Goal: Task Accomplishment & Management: Use online tool/utility

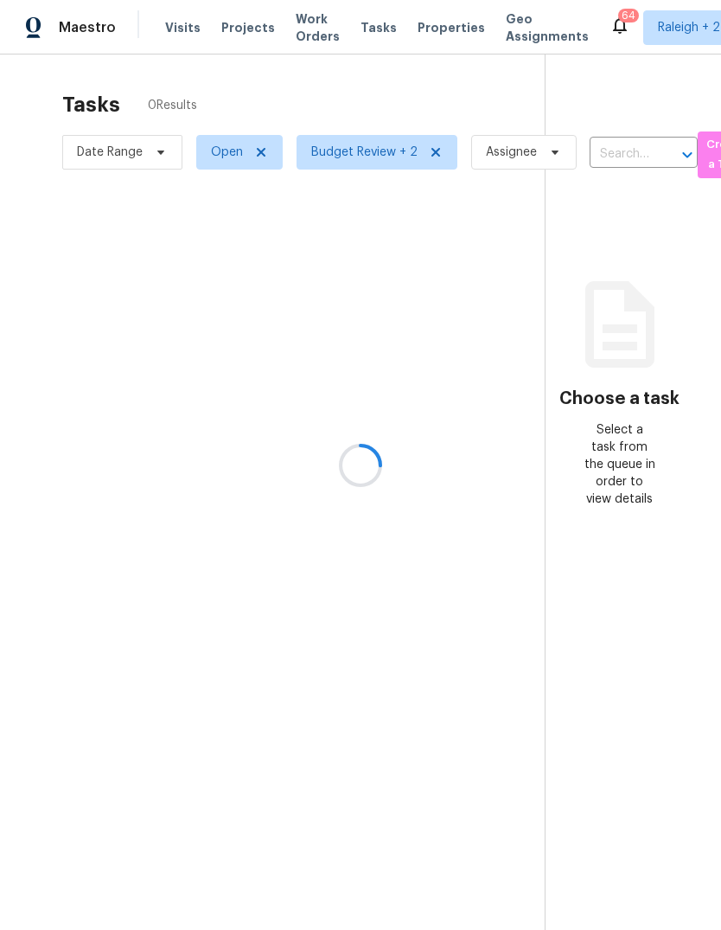
scroll to position [65, 0]
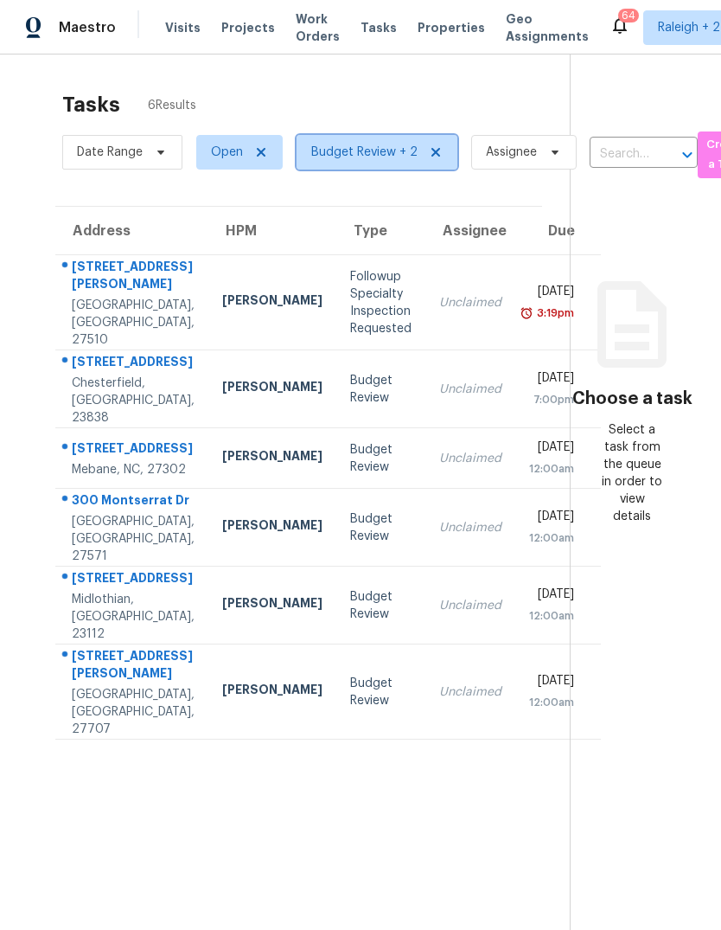
click at [366, 135] on span "Budget Review + 2" at bounding box center [377, 152] width 161 height 35
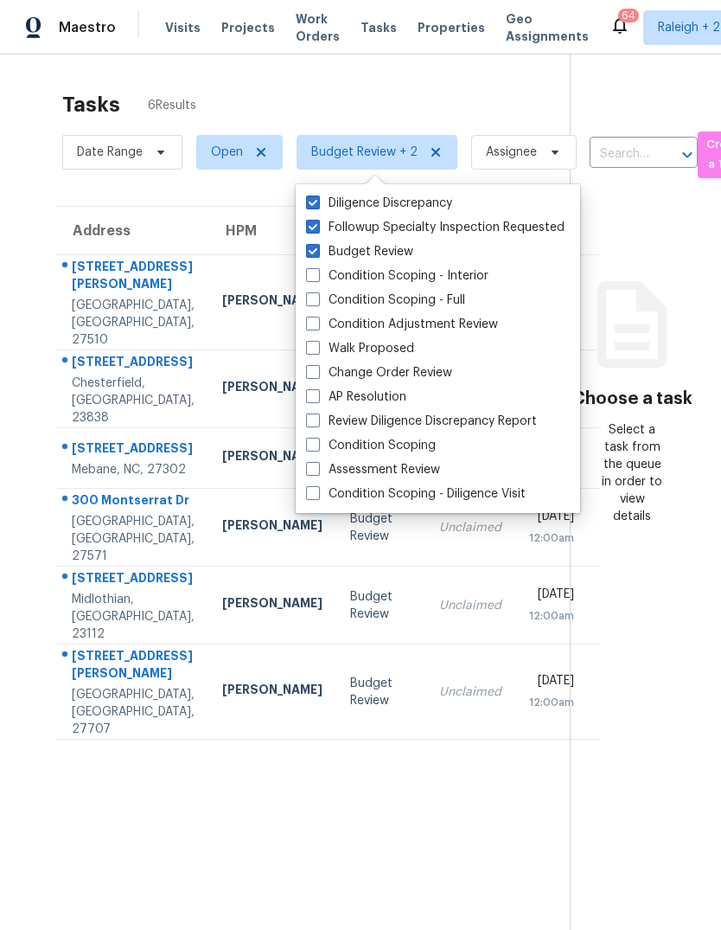
click at [308, 220] on span at bounding box center [313, 227] width 14 height 14
click at [308, 219] on input "Followup Specialty Inspection Requested" at bounding box center [311, 224] width 11 height 11
checkbox input "false"
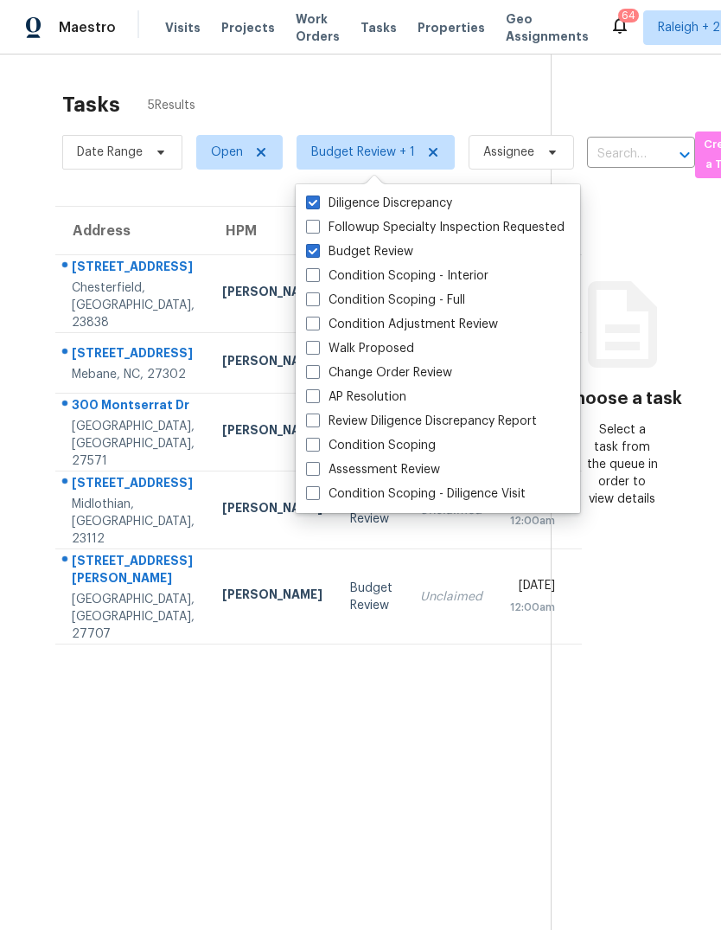
click at [315, 413] on span at bounding box center [313, 420] width 14 height 14
click at [315, 413] on input "Review Diligence Discrepancy Report" at bounding box center [311, 418] width 11 height 11
checkbox input "true"
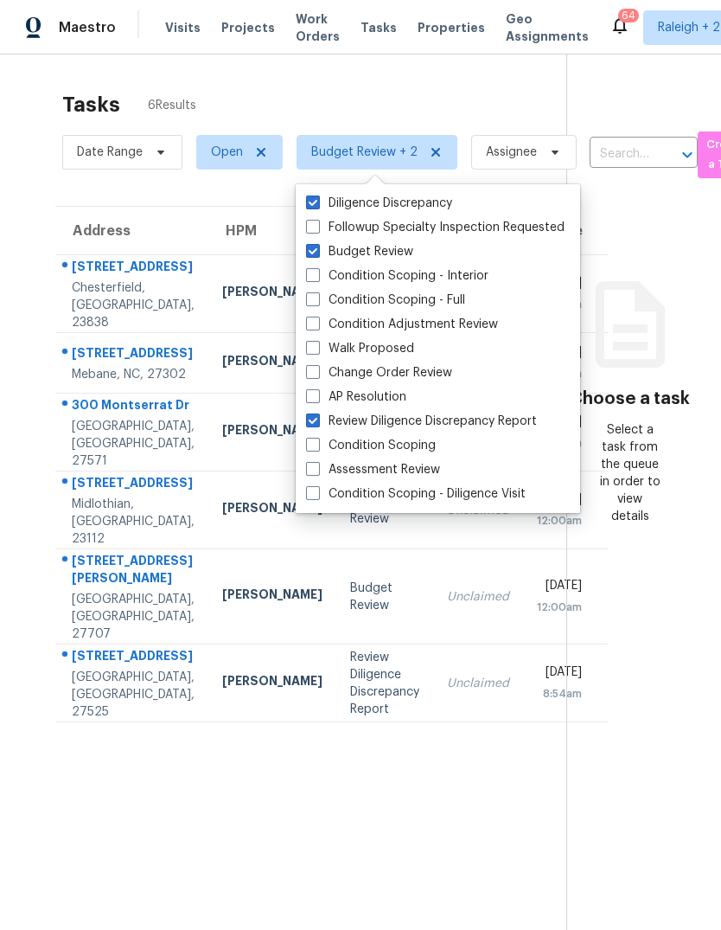
click at [406, 841] on section "Tasks 6 Results Date Range Open Budget Review + 2 Assignee ​ Create a Task Addr…" at bounding box center [297, 533] width 539 height 902
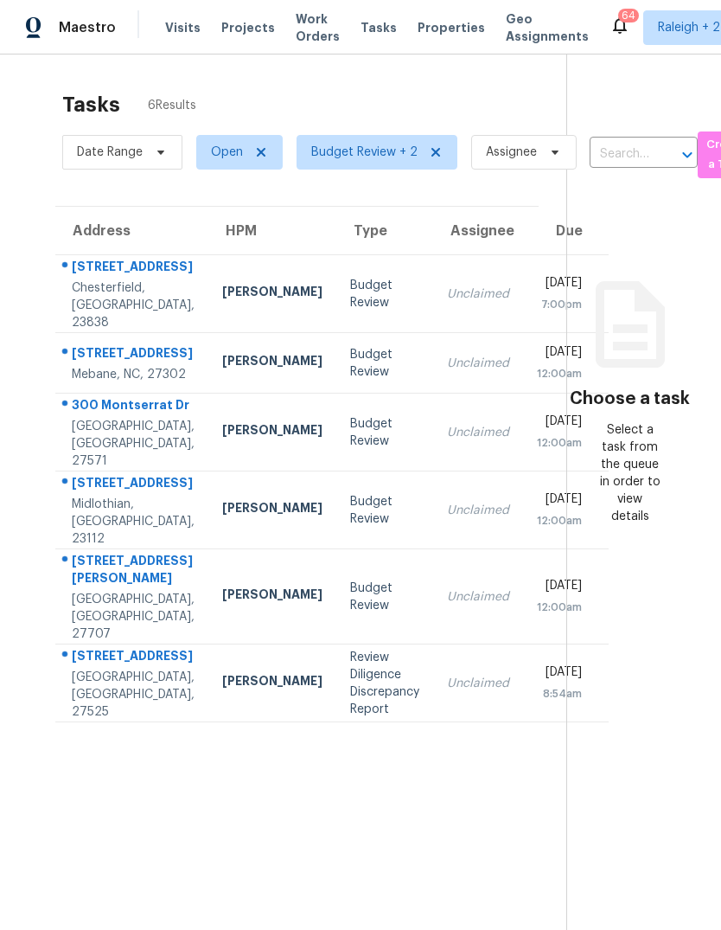
click at [350, 277] on div "Budget Review" at bounding box center [384, 294] width 69 height 35
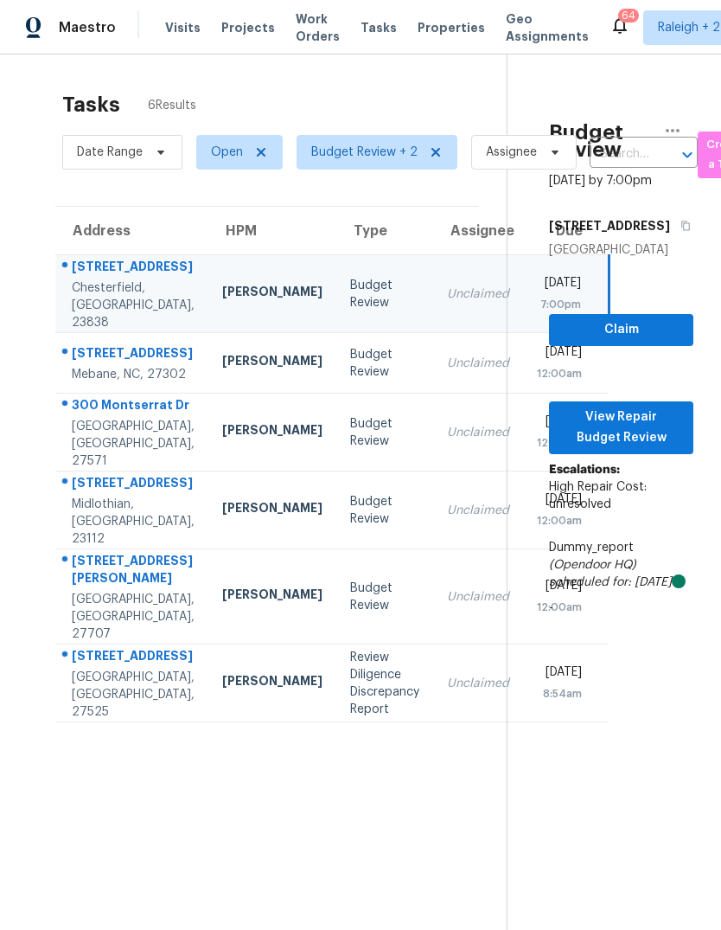
click at [433, 354] on td "Unclaimed" at bounding box center [478, 363] width 90 height 61
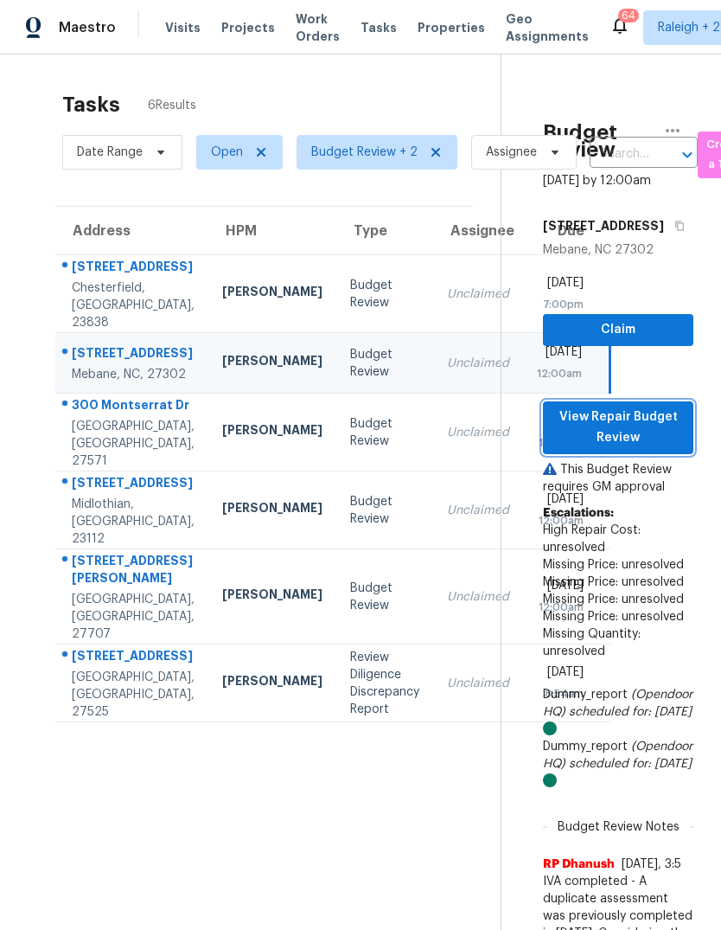
click at [659, 406] on span "View Repair Budget Review" at bounding box center [618, 427] width 123 height 42
